Goal: Find contact information: Find contact information

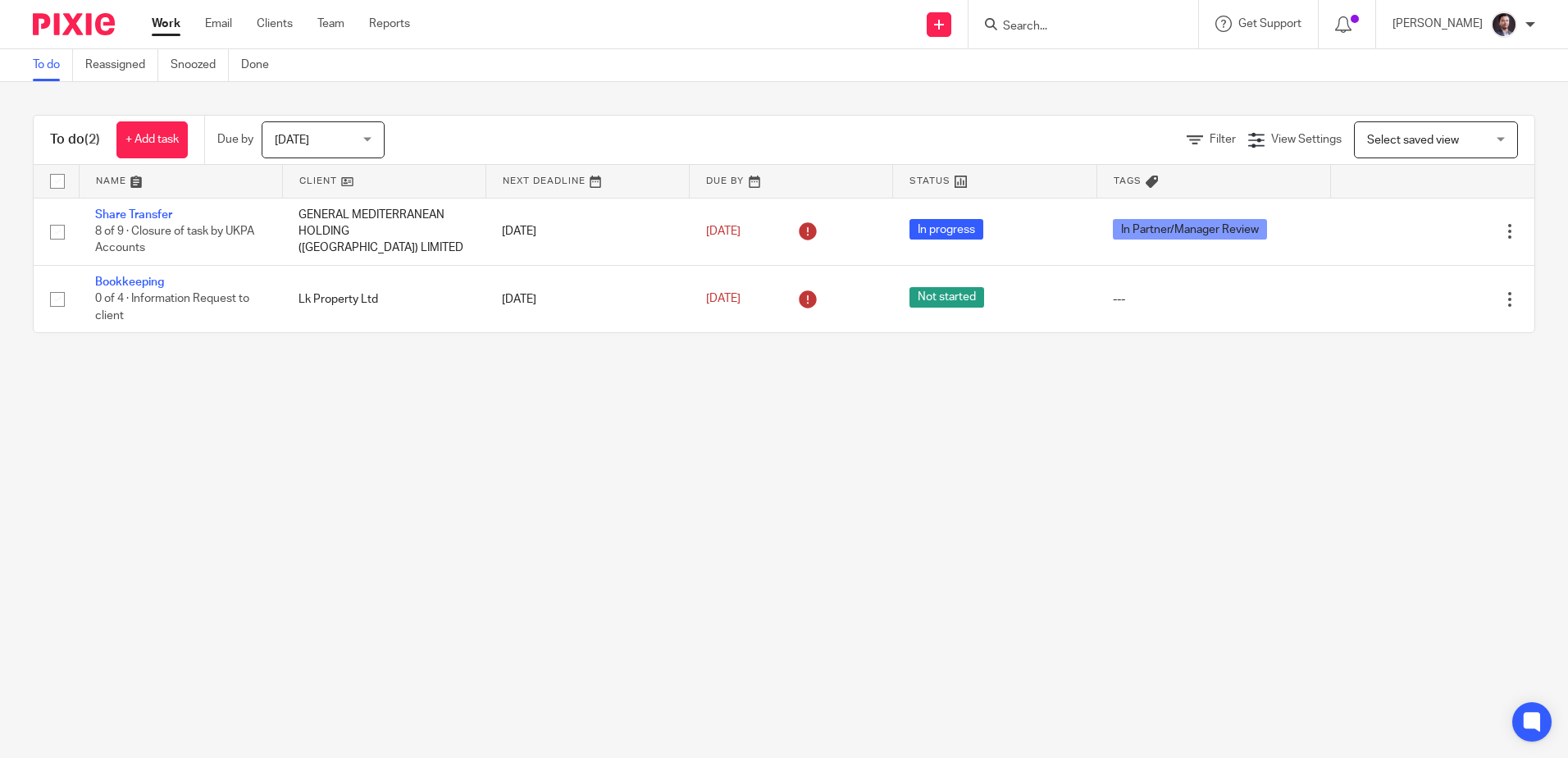
click at [1060, 28] on input "Search" at bounding box center [1076, 27] width 147 height 15
paste input "[EMAIL_ADDRESS][PERSON_NAME][DOMAIN_NAME]"
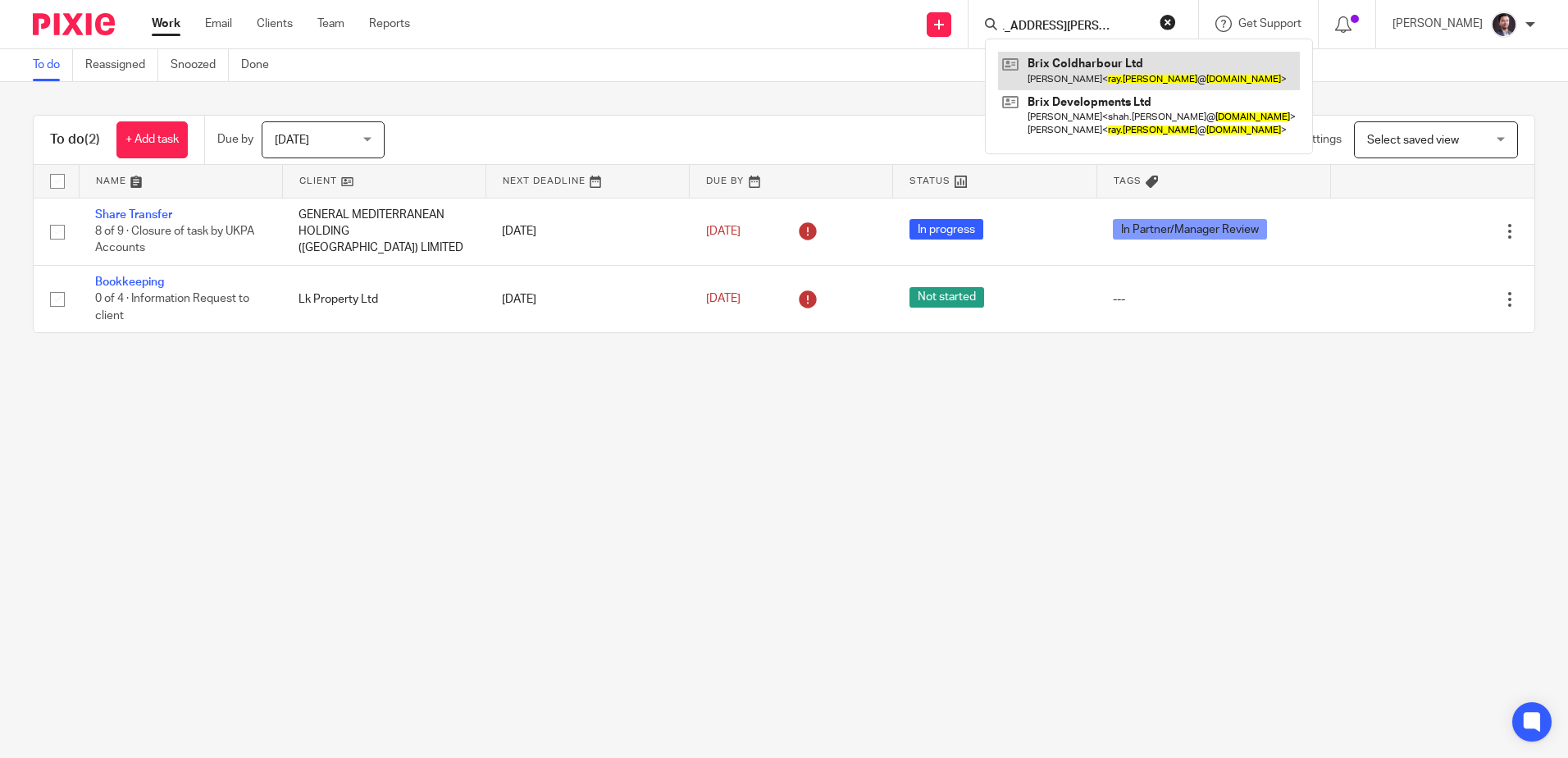
type input "[EMAIL_ADDRESS][PERSON_NAME][DOMAIN_NAME]"
click at [1067, 75] on link at bounding box center [1149, 70] width 302 height 38
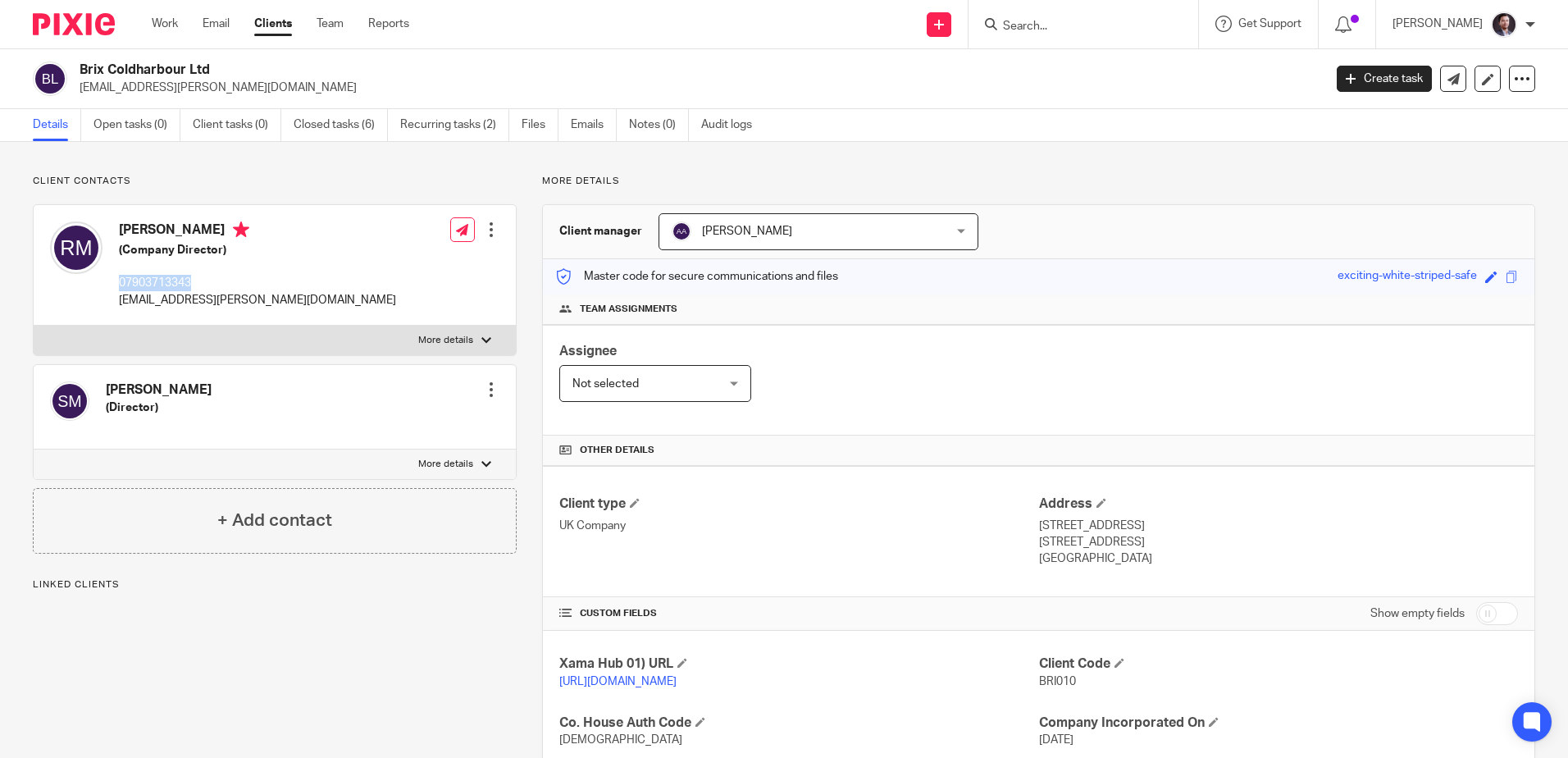
drag, startPoint x: 214, startPoint y: 274, endPoint x: 117, endPoint y: 286, distance: 97.7
click at [117, 286] on div "[PERSON_NAME] (Company Director) 07903713343 [EMAIL_ADDRESS][PERSON_NAME][DOMAI…" at bounding box center [223, 265] width 346 height 103
copy p "07903713343"
